Goal: Transaction & Acquisition: Download file/media

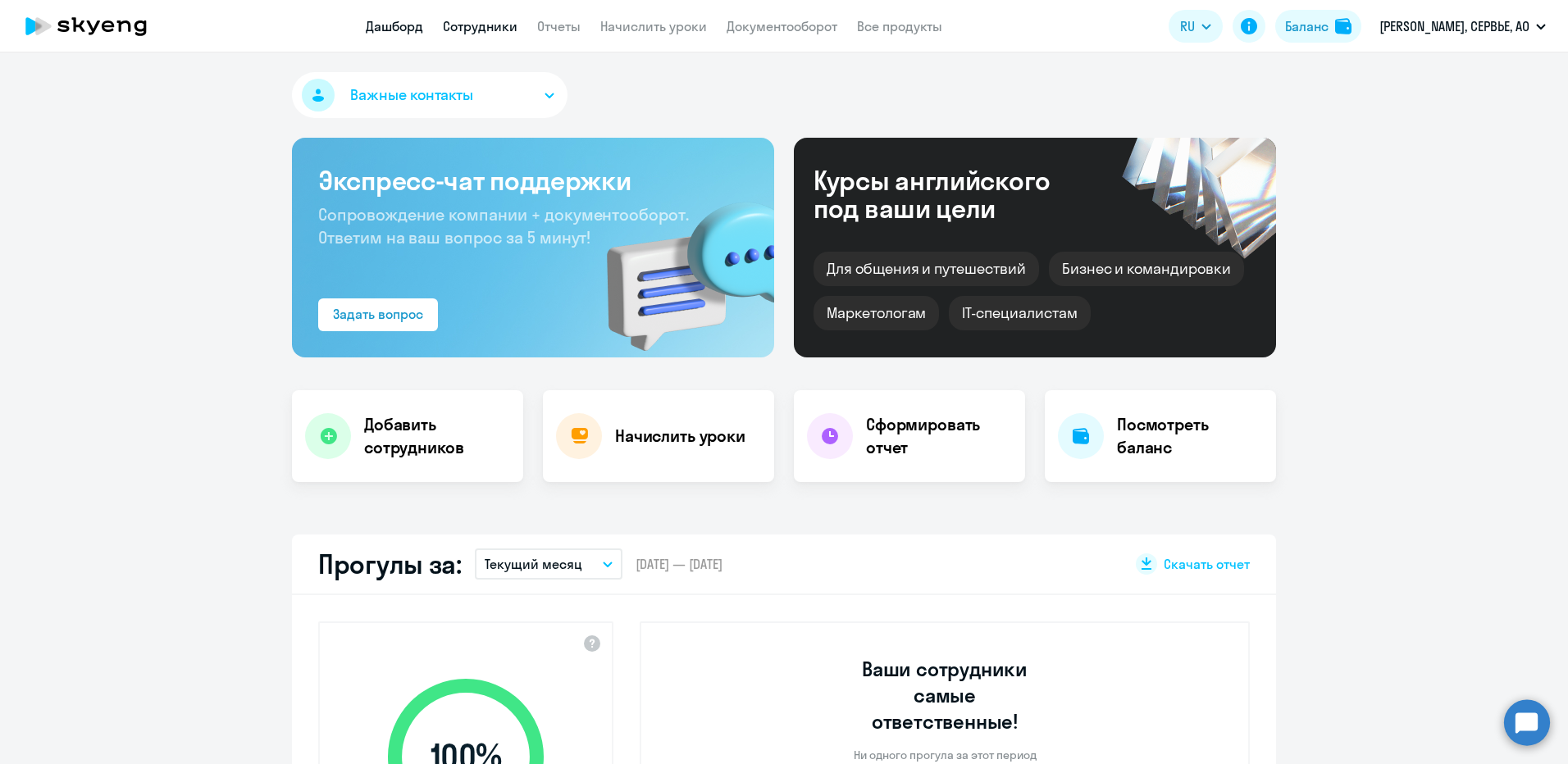
click at [506, 23] on link "Сотрудники" at bounding box center [480, 26] width 75 height 16
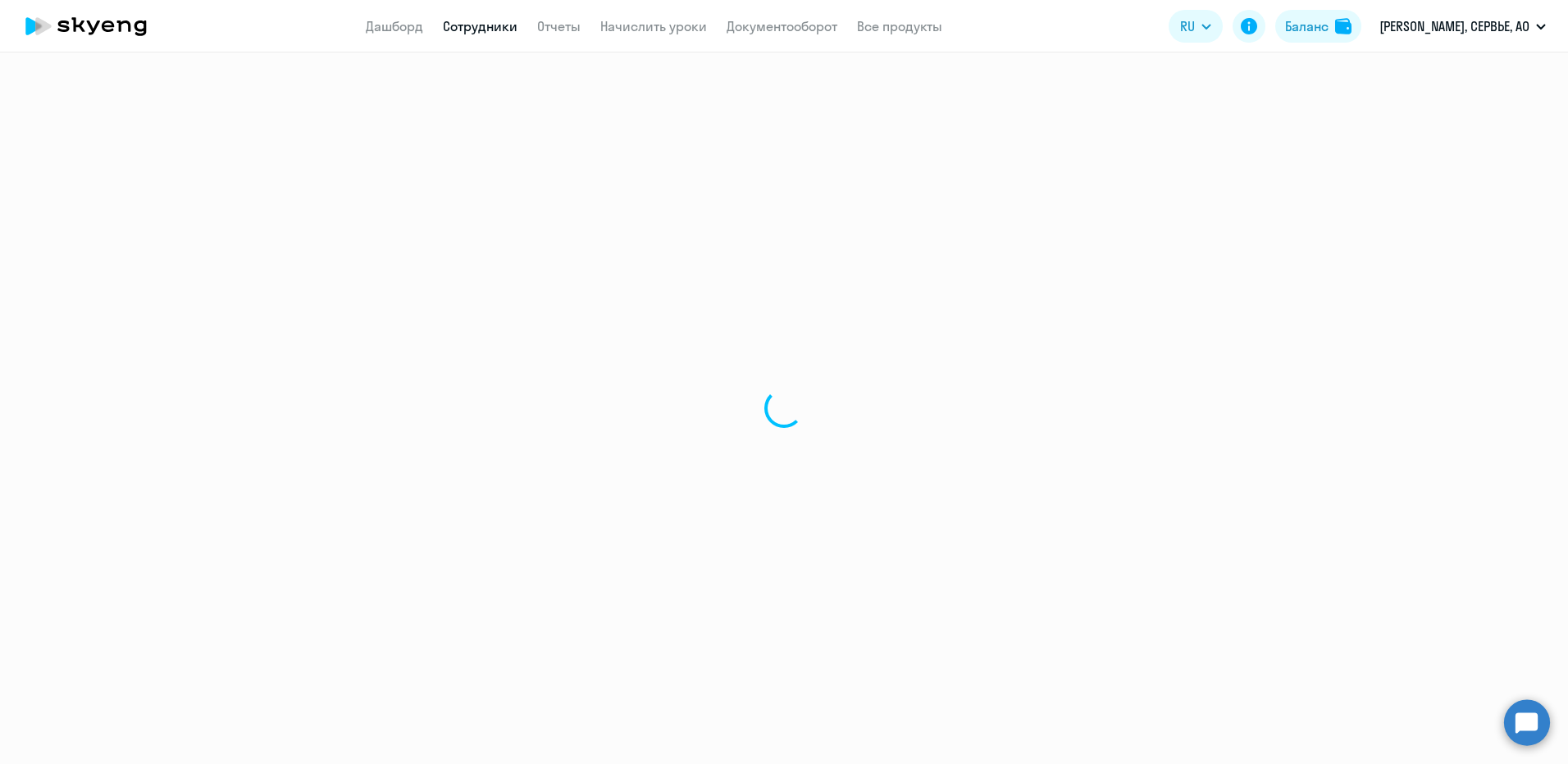
select select "30"
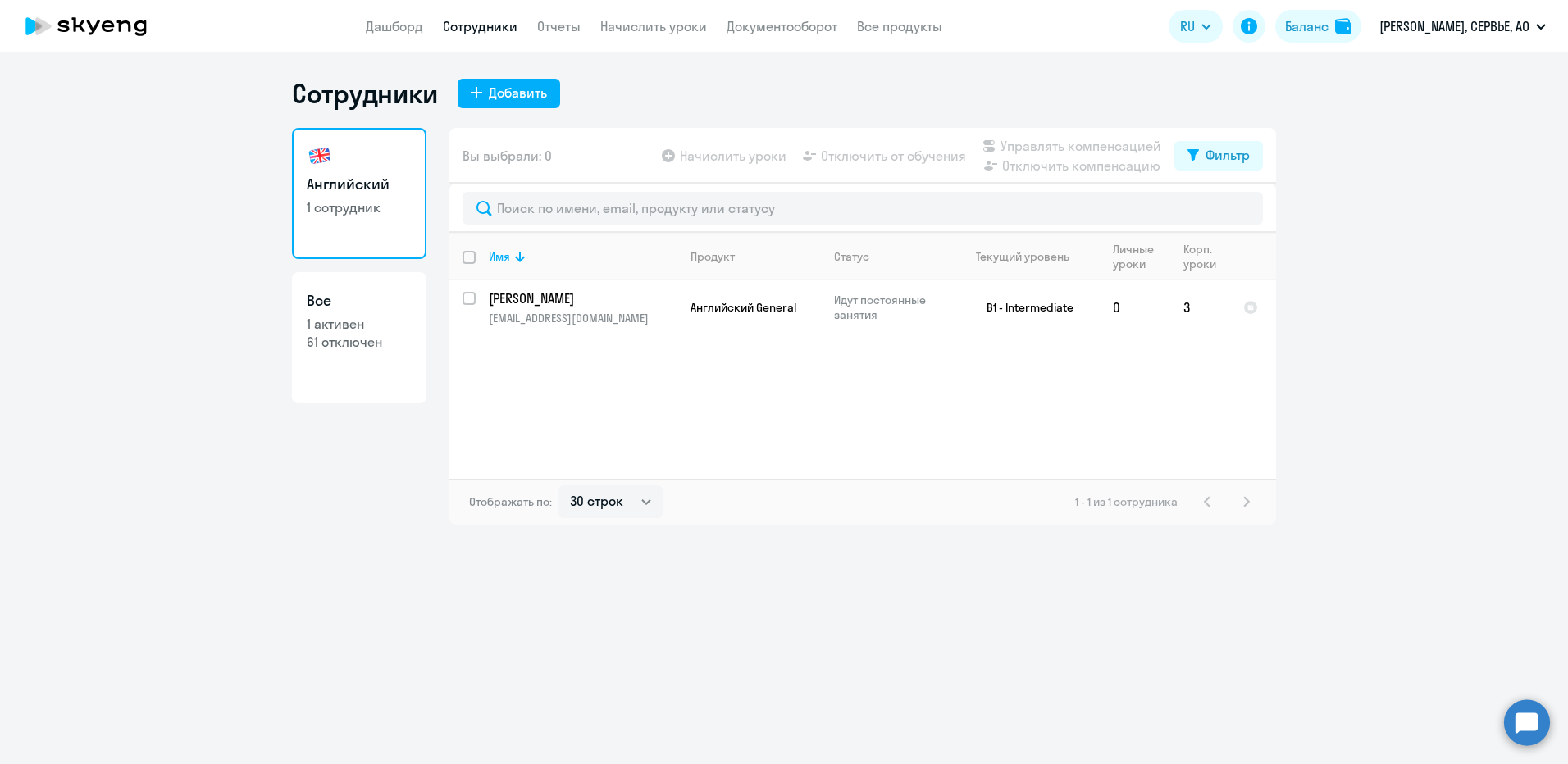
click at [321, 341] on p "61 отключен" at bounding box center [359, 341] width 105 height 18
select select "30"
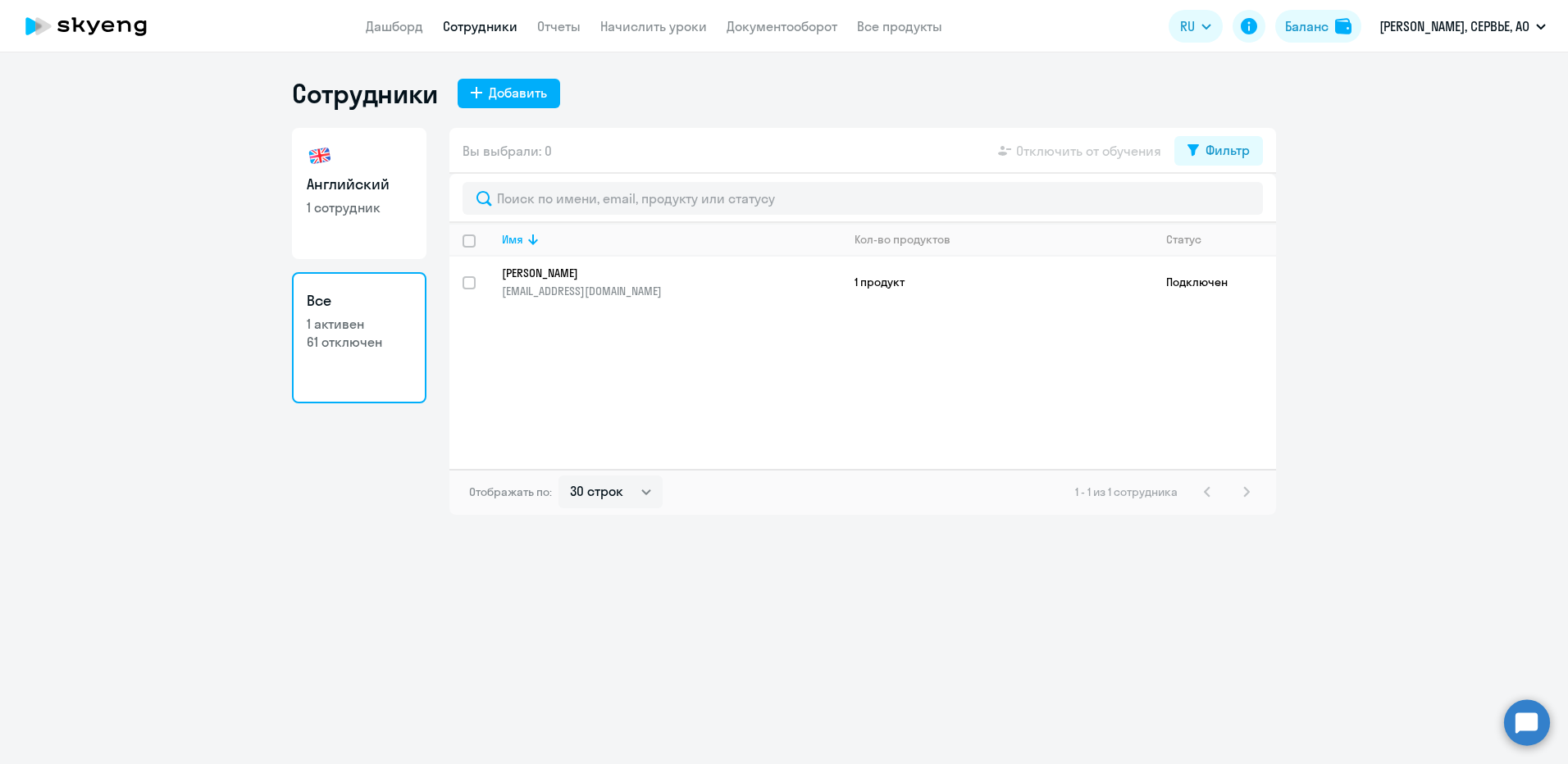
click at [335, 199] on p "1 сотрудник" at bounding box center [359, 207] width 105 height 18
select select "30"
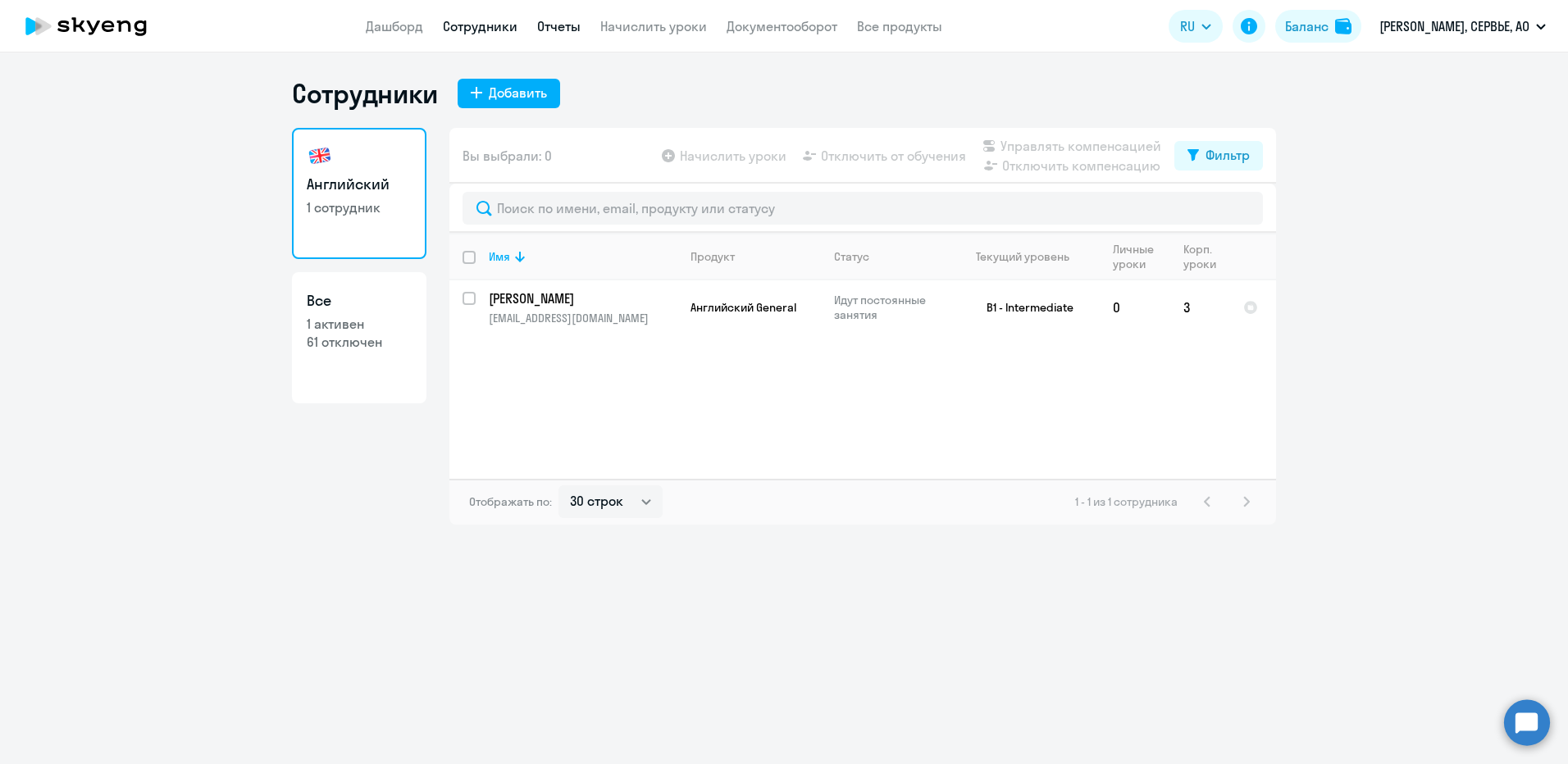
click at [577, 30] on link "Отчеты" at bounding box center [558, 26] width 43 height 16
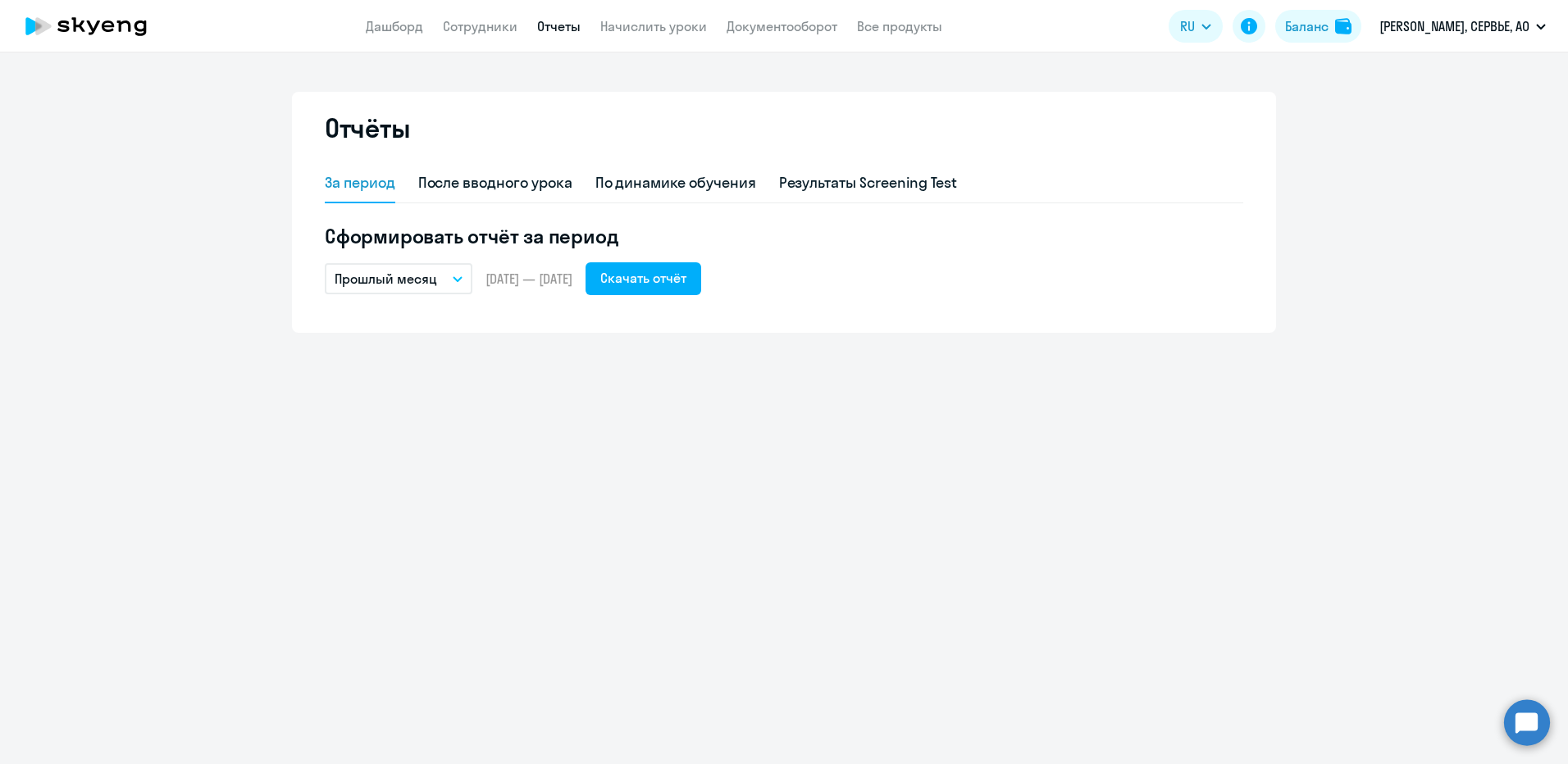
click at [460, 276] on icon "button" at bounding box center [458, 279] width 10 height 6
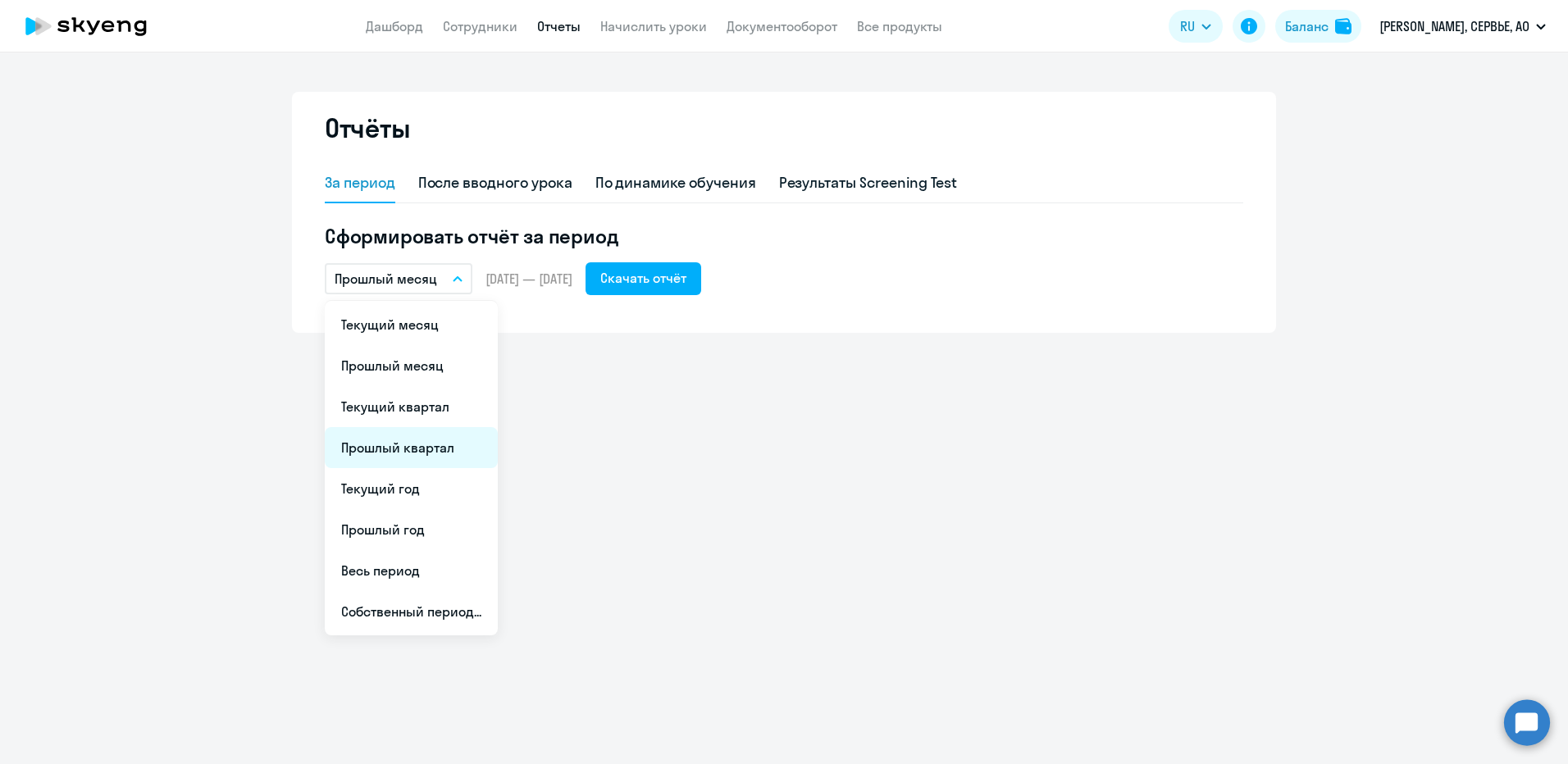
click at [437, 449] on li "Прошлый квартал" at bounding box center [411, 448] width 173 height 41
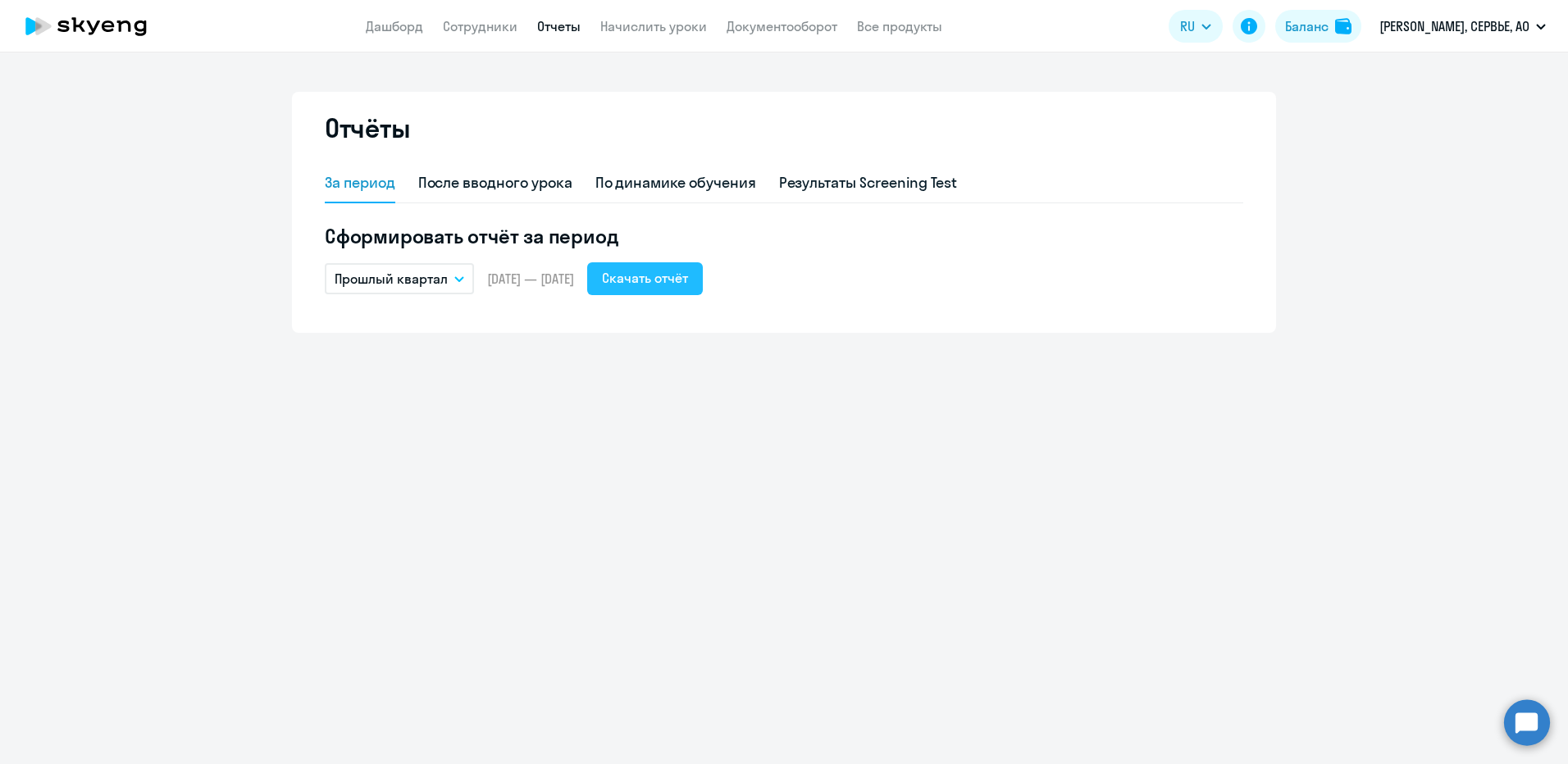
click at [688, 274] on div "Скачать отчёт" at bounding box center [645, 277] width 86 height 20
click at [500, 26] on link "Сотрудники" at bounding box center [480, 26] width 75 height 16
select select "30"
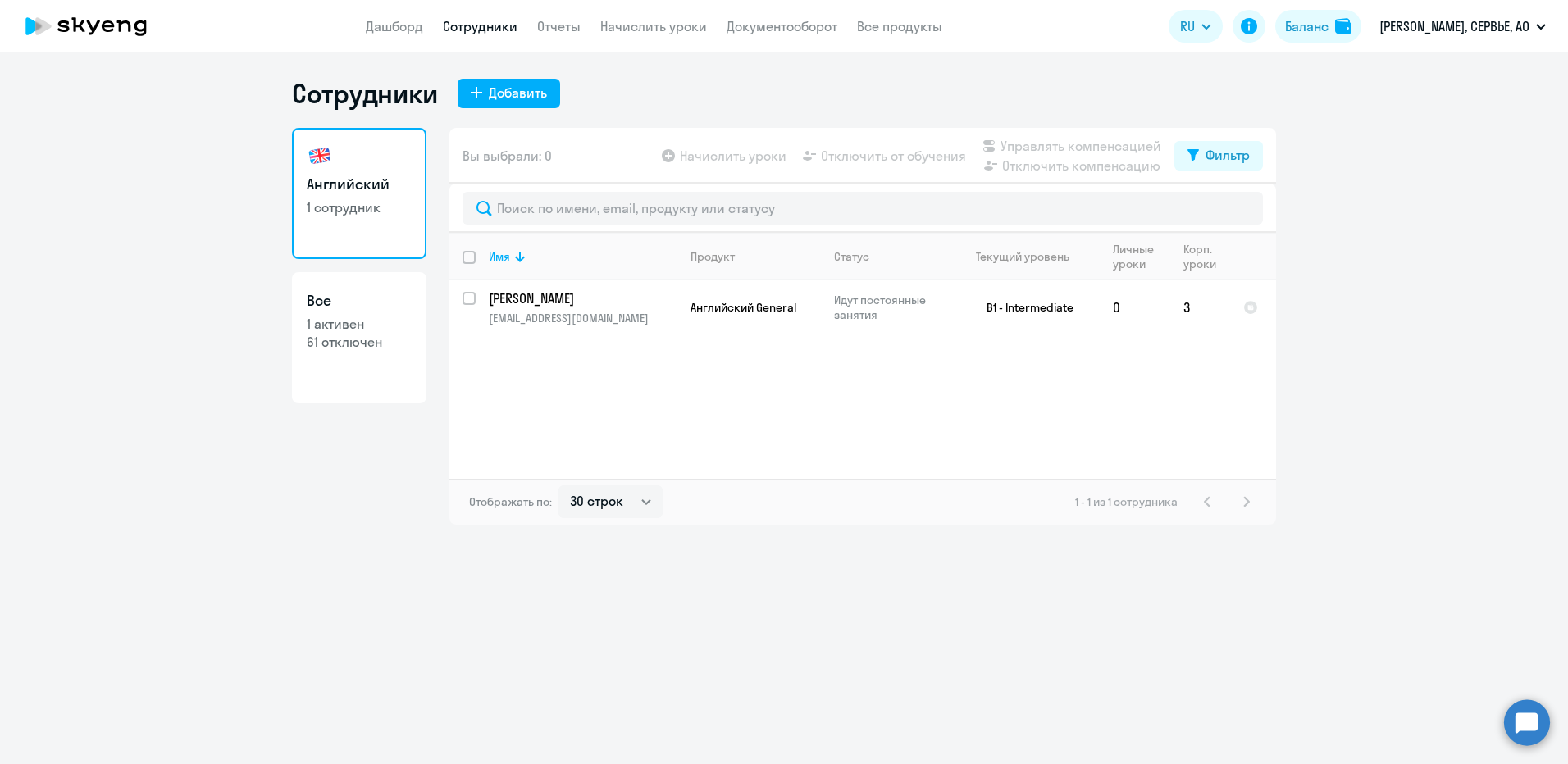
click at [354, 341] on p "61 отключен" at bounding box center [359, 341] width 105 height 18
select select "30"
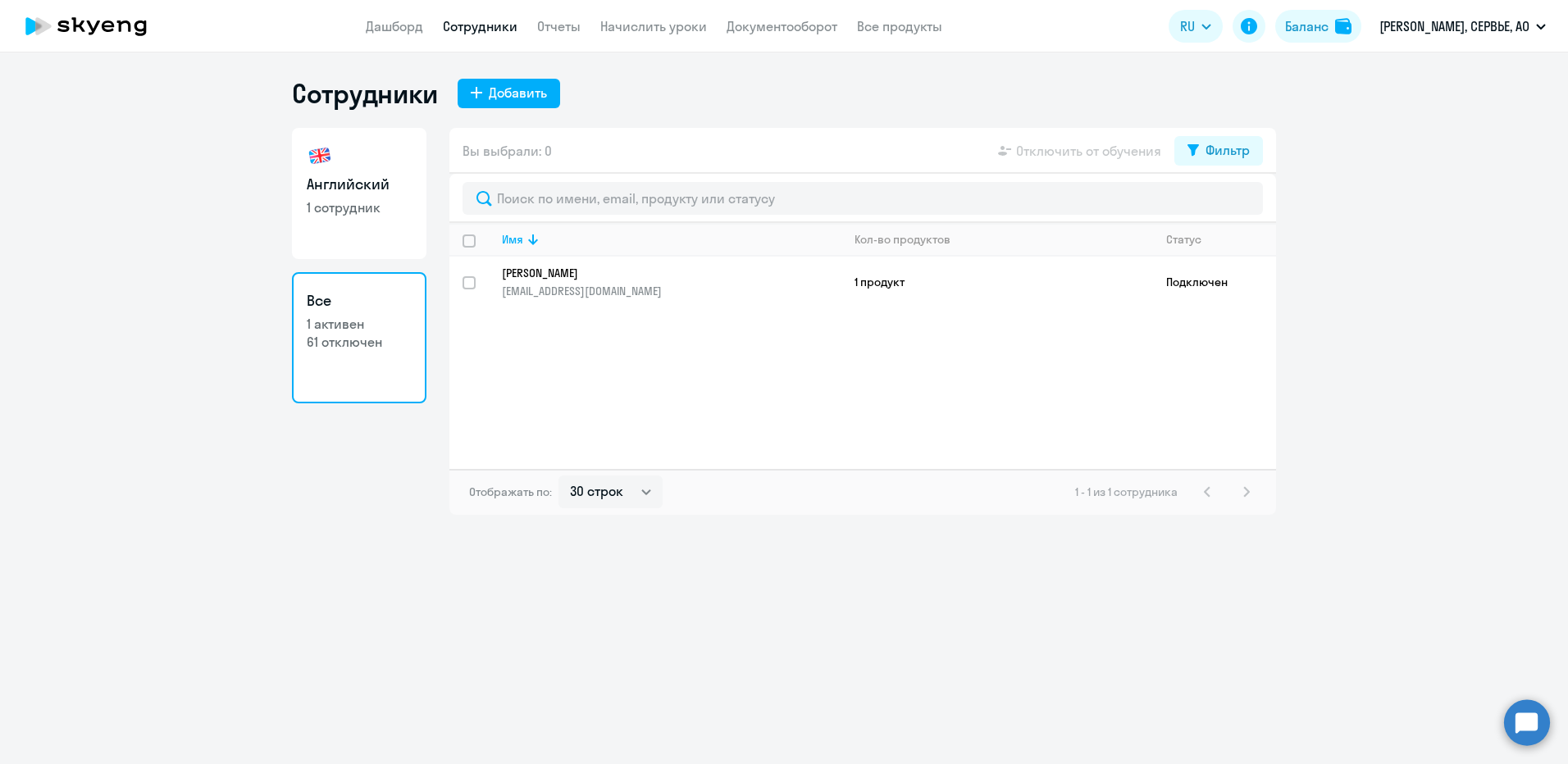
click at [344, 339] on p "61 отключен" at bounding box center [359, 341] width 105 height 18
click at [314, 304] on h3 "Все" at bounding box center [359, 300] width 105 height 21
click at [317, 200] on p "1 сотрудник" at bounding box center [359, 207] width 105 height 18
select select "30"
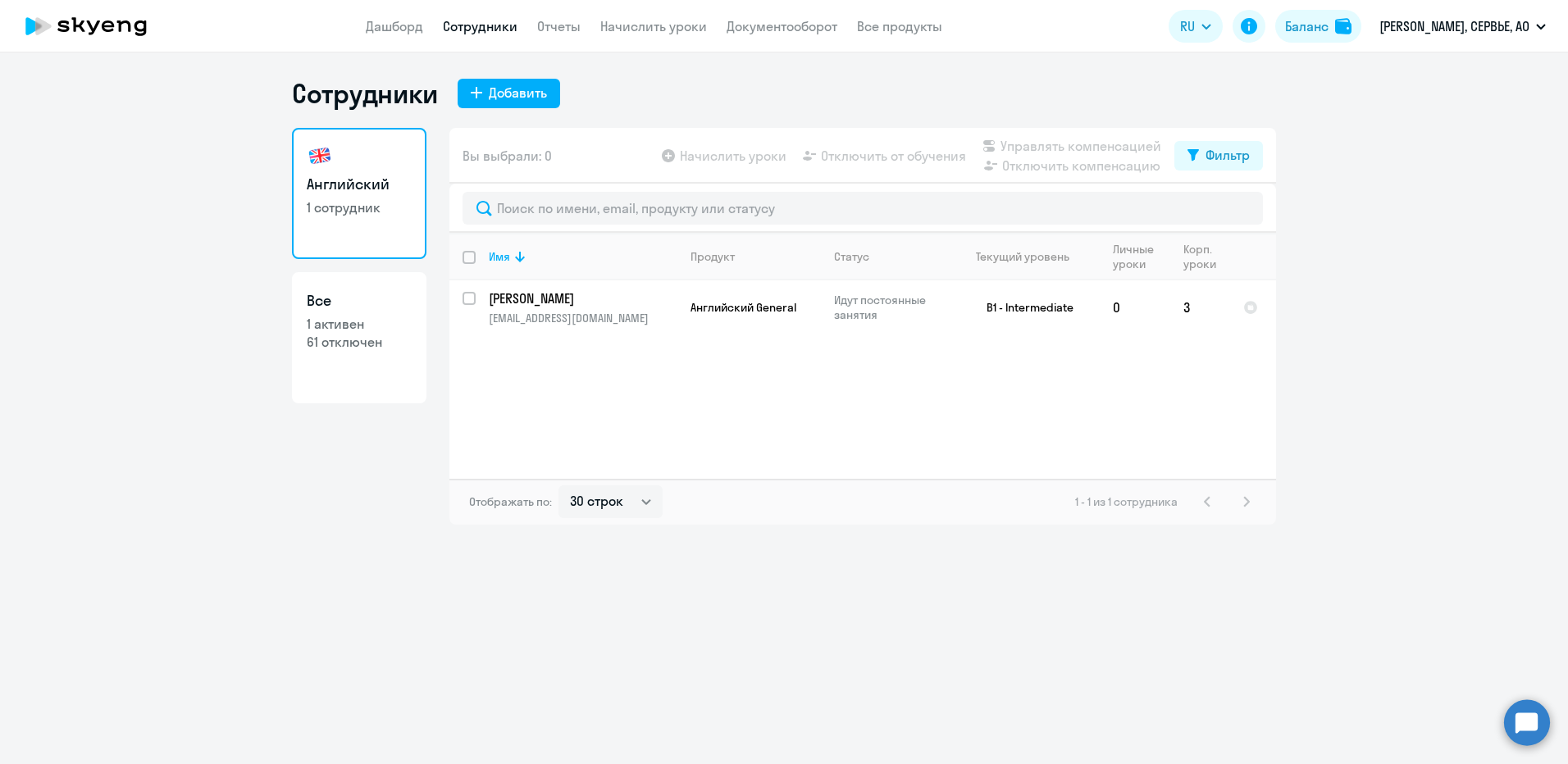
click at [344, 315] on p "1 активен" at bounding box center [359, 323] width 105 height 18
select select "30"
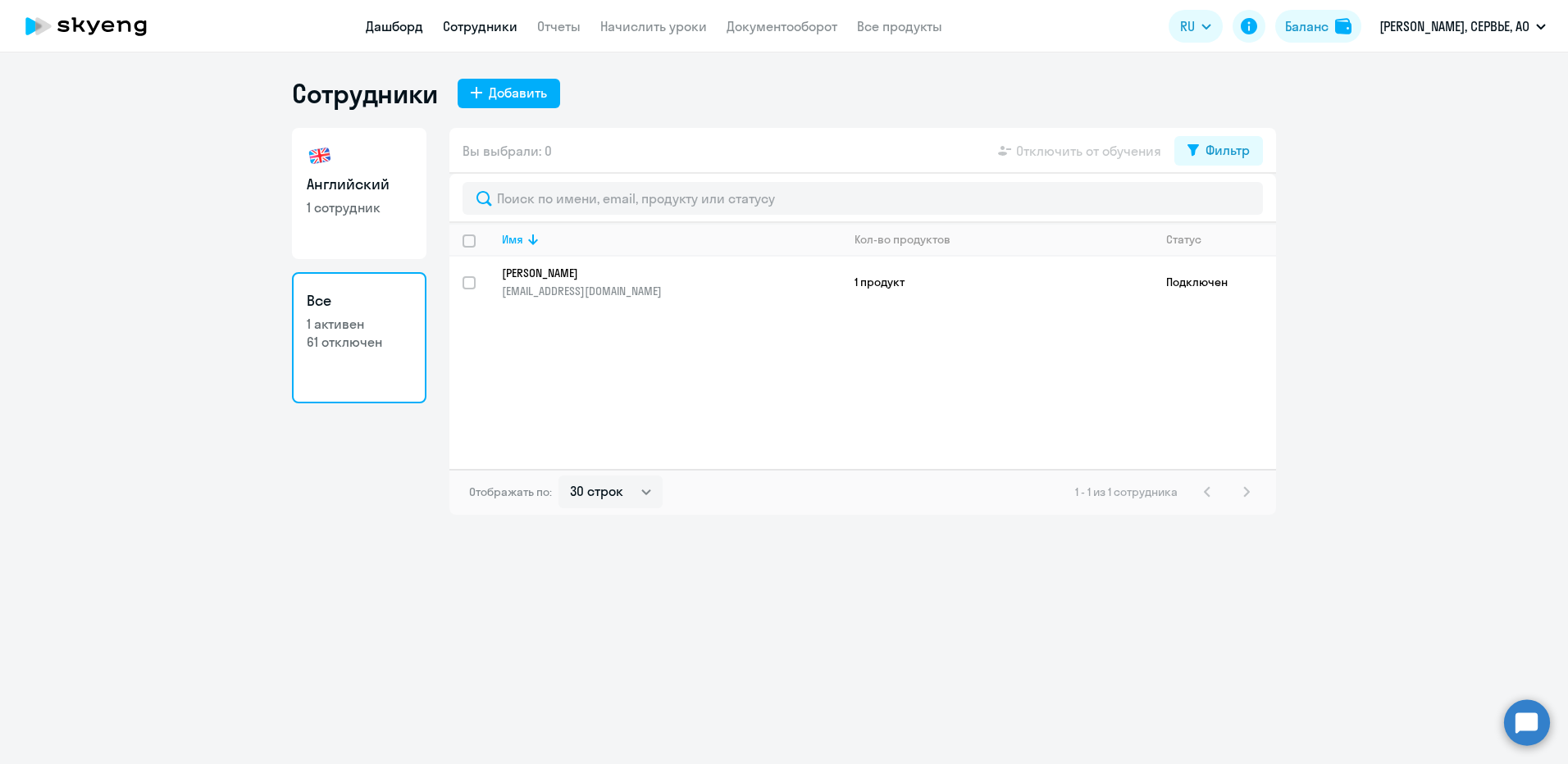
click at [399, 20] on link "Дашборд" at bounding box center [394, 26] width 57 height 16
